Goal: Task Accomplishment & Management: Manage account settings

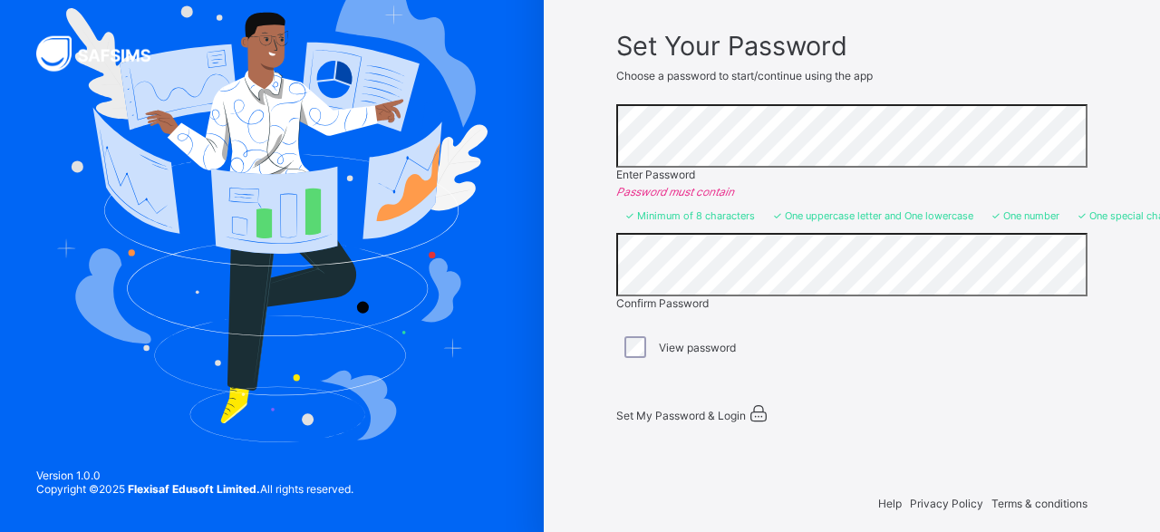
scroll to position [129, 0]
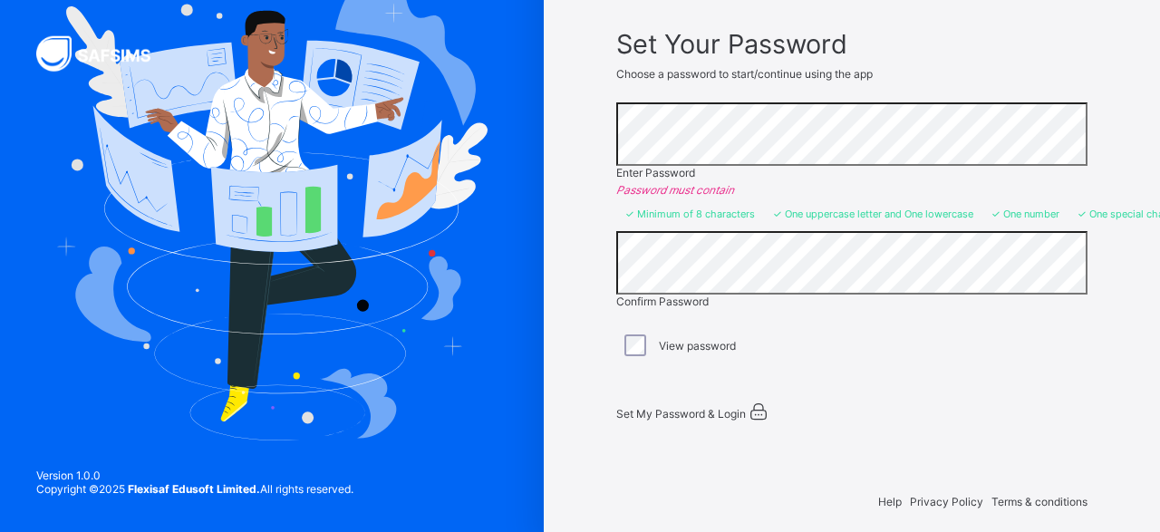
click at [688, 420] on div "Set My Password & Login" at bounding box center [842, 412] width 453 height 22
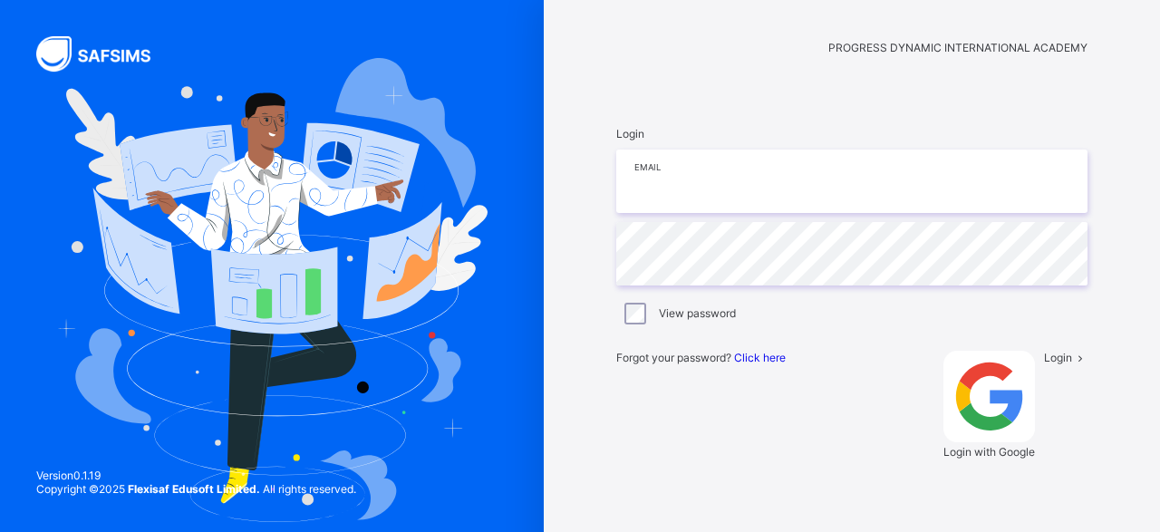
click at [668, 213] on input "email" at bounding box center [851, 181] width 471 height 63
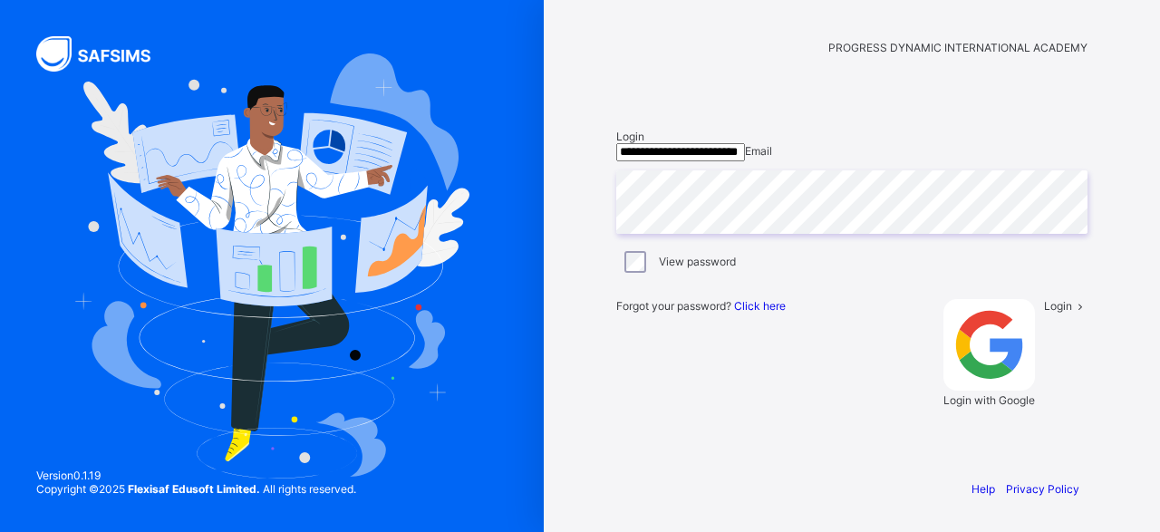
type input "**********"
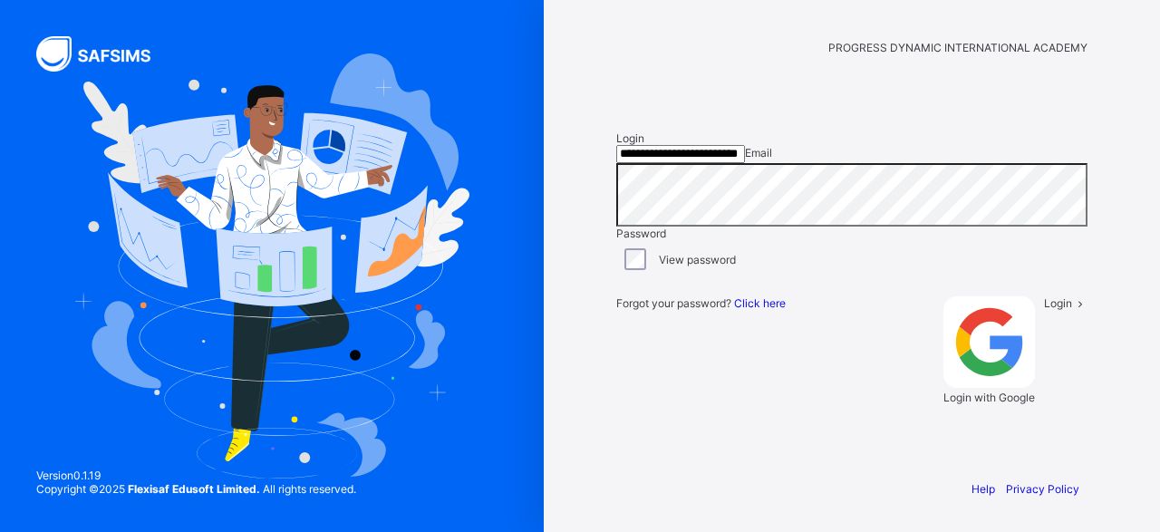
click at [978, 404] on div "Forgot your password? Click here Login with Google Login" at bounding box center [851, 341] width 471 height 126
click at [1044, 404] on div "Login" at bounding box center [1065, 350] width 43 height 108
click at [943, 404] on div "Login with Google" at bounding box center [989, 350] width 92 height 108
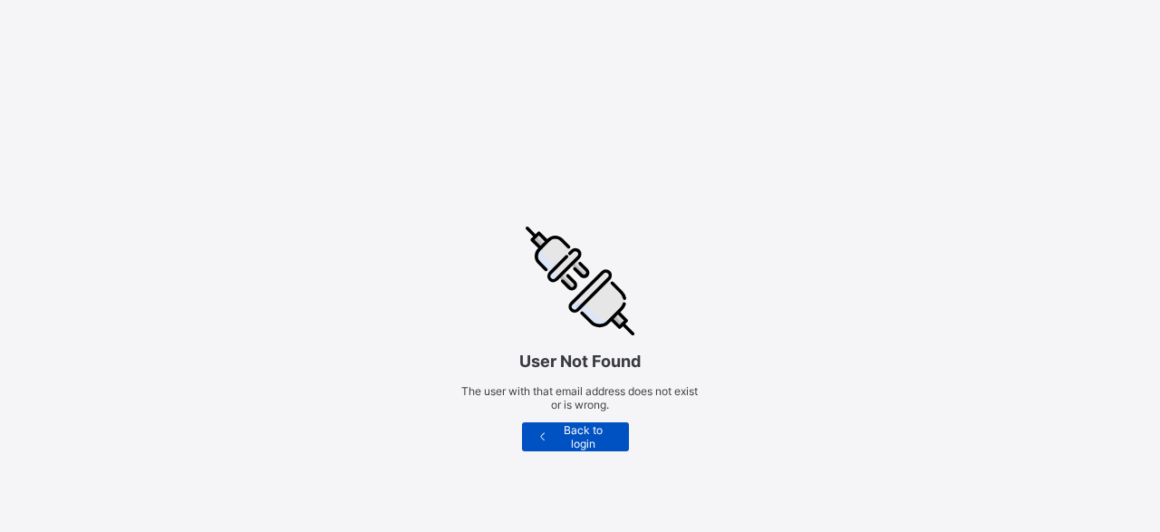
click at [575, 434] on span "Back to login" at bounding box center [582, 436] width 65 height 27
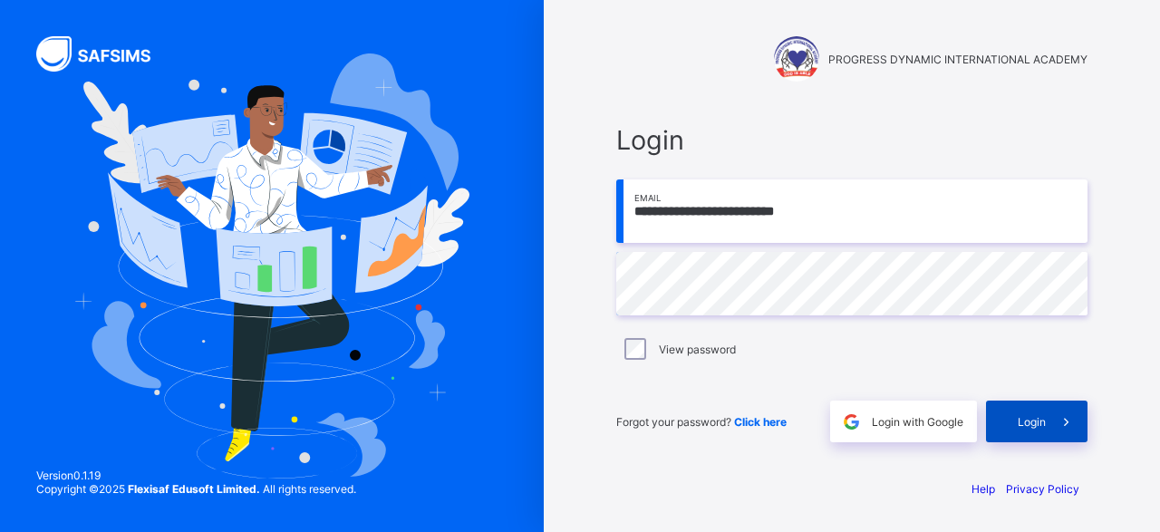
click at [1034, 418] on span "Login" at bounding box center [1032, 422] width 28 height 14
